Goal: Information Seeking & Learning: Find specific fact

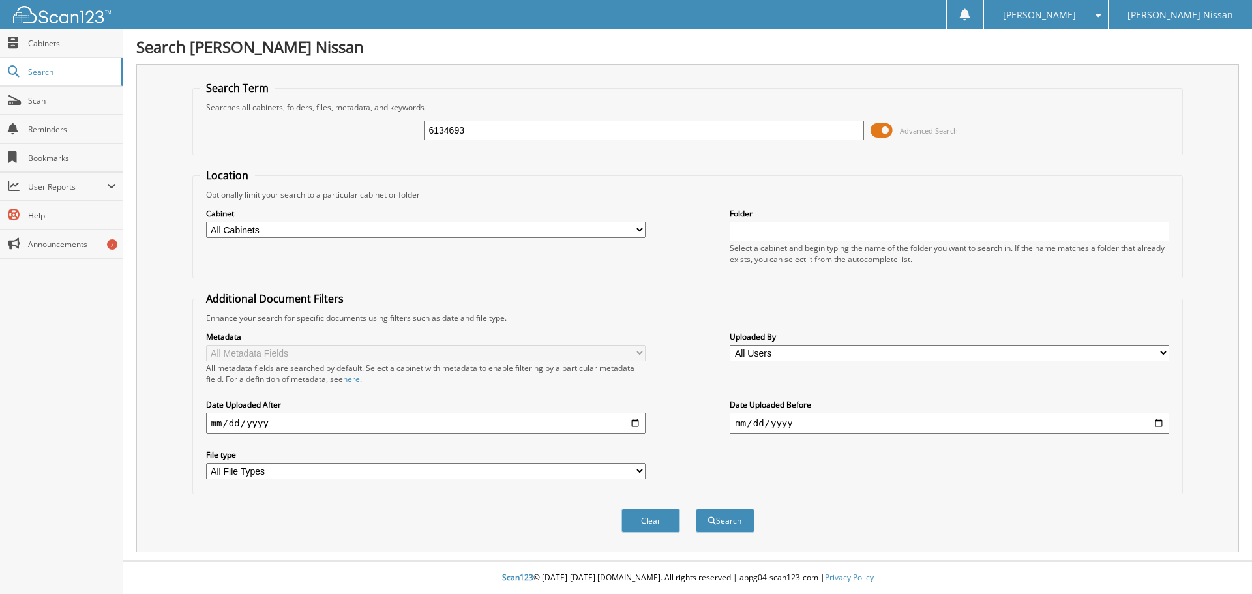
type input "6134693"
click at [696, 509] on button "Search" at bounding box center [725, 521] width 59 height 24
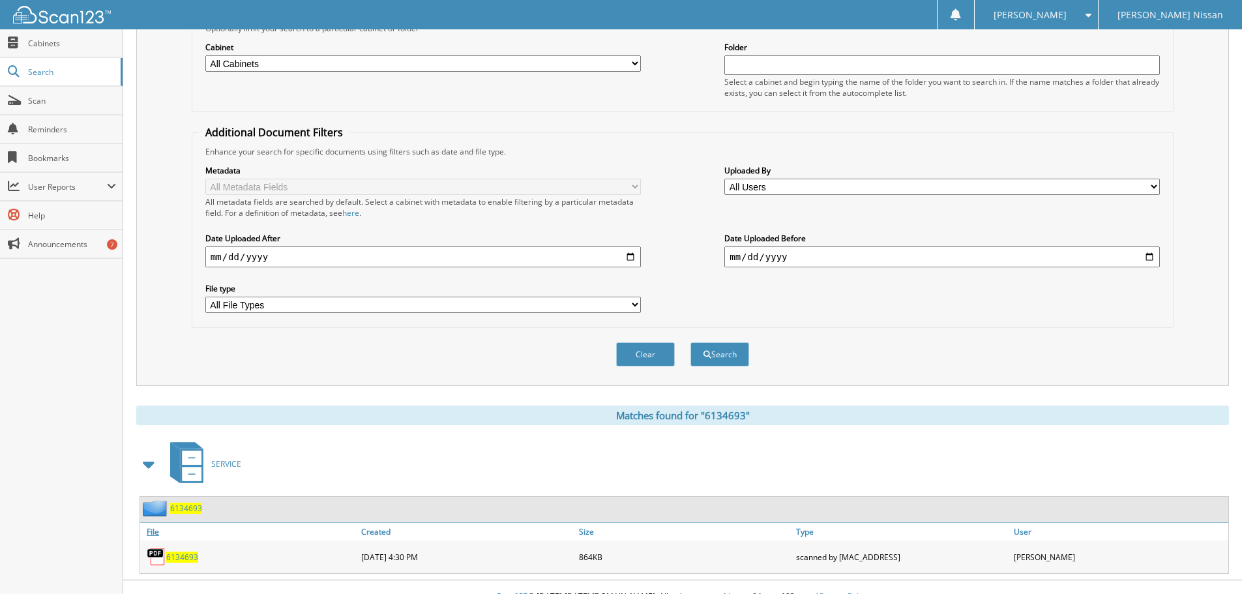
scroll to position [186, 0]
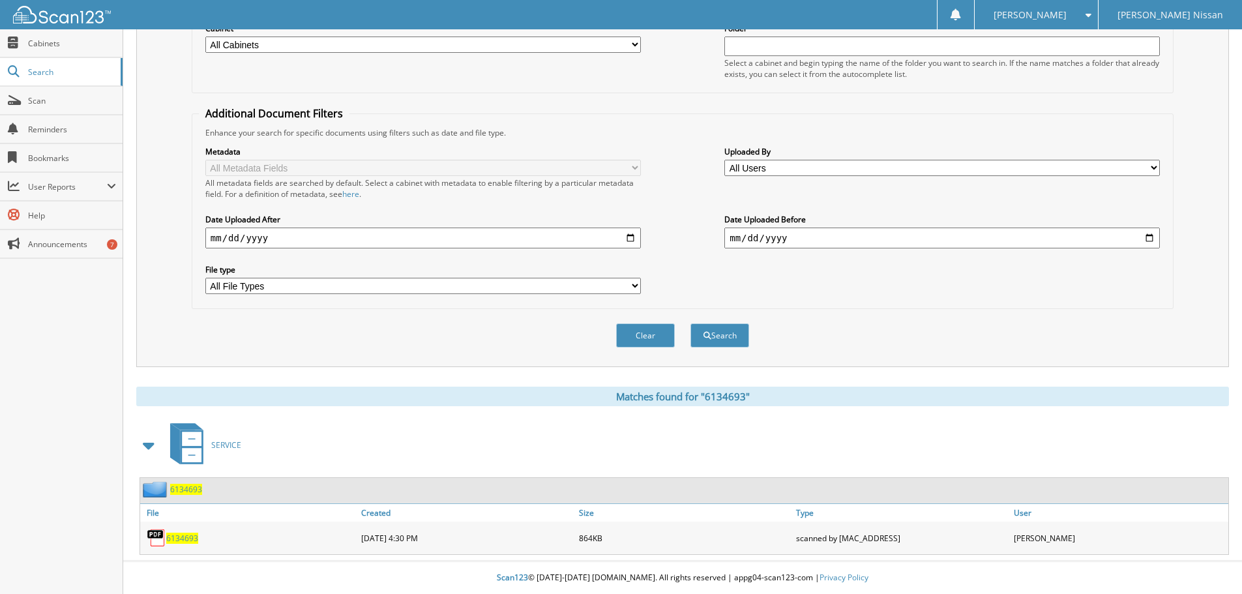
click at [187, 491] on span "6134693" at bounding box center [186, 489] width 32 height 11
